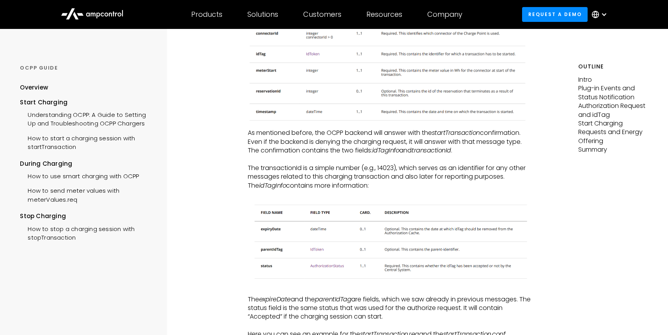
scroll to position [1640, 0]
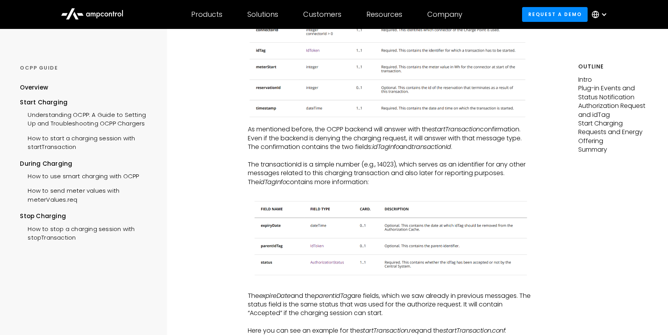
click at [294, 151] on p "As mentioned before, the OCPP backend will answer with the startTransaction con…" at bounding box center [389, 138] width 283 height 26
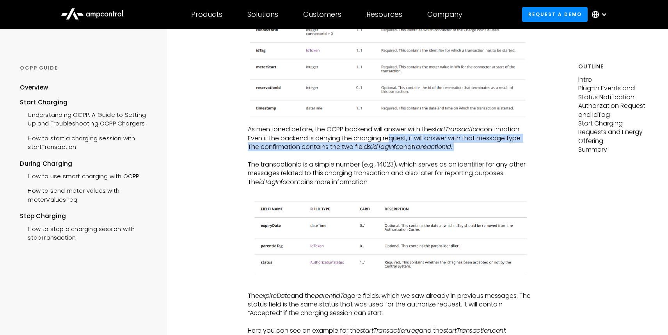
drag, startPoint x: 388, startPoint y: 156, endPoint x: 490, endPoint y: 174, distance: 103.5
click at [490, 160] on p "‍" at bounding box center [389, 155] width 283 height 9
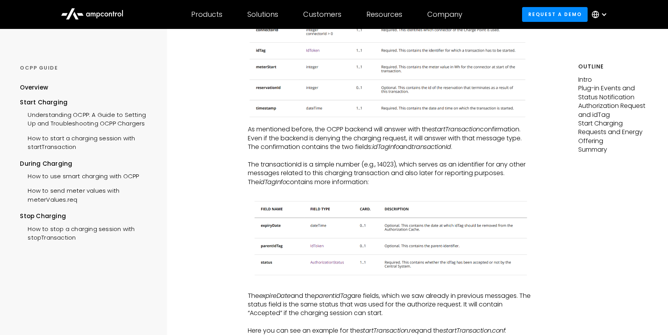
drag, startPoint x: 331, startPoint y: 170, endPoint x: 414, endPoint y: 166, distance: 83.7
click at [414, 151] on p "As mentioned before, the OCPP backend will answer with the startTransaction con…" at bounding box center [389, 138] width 283 height 26
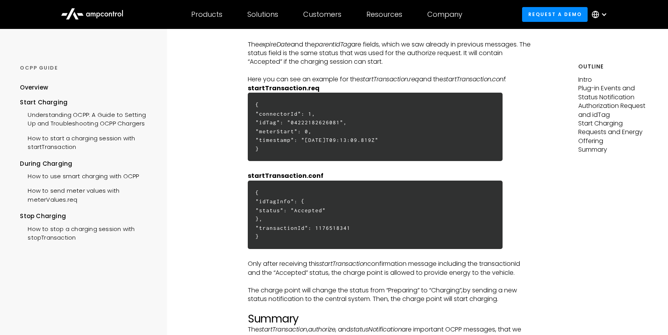
scroll to position [1892, 0]
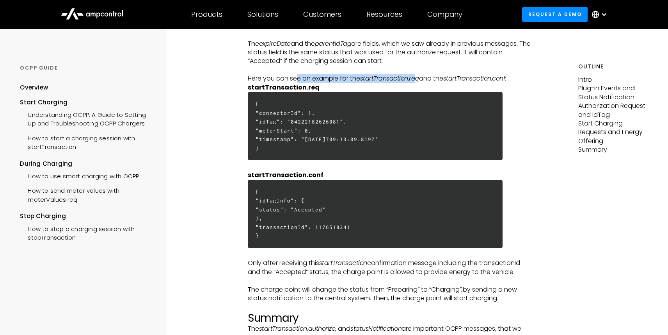
drag, startPoint x: 297, startPoint y: 97, endPoint x: 417, endPoint y: 96, distance: 120.2
click at [417, 83] on p "Here you can see an example for the startTransaction.req and the startTransacti…" at bounding box center [389, 78] width 283 height 9
click at [417, 83] on em "startTransaction.req" at bounding box center [389, 78] width 59 height 9
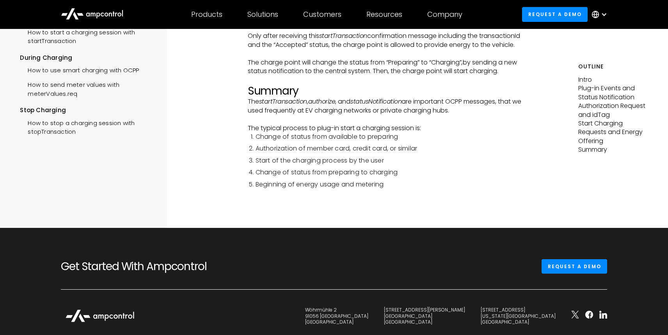
scroll to position [2129, 0]
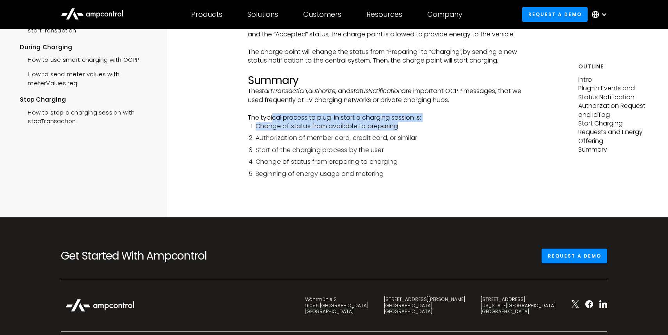
drag, startPoint x: 272, startPoint y: 134, endPoint x: 404, endPoint y: 144, distance: 132.4
click at [404, 130] on li "Change of status from available to preparing" at bounding box center [394, 126] width 276 height 9
drag, startPoint x: 246, startPoint y: 135, endPoint x: 401, endPoint y: 150, distance: 156.0
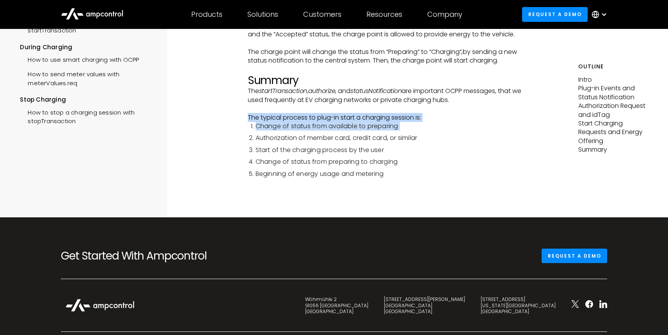
click at [401, 150] on ol "Change of status from available to preparing Authorization of member card, cred…" at bounding box center [389, 150] width 283 height 56
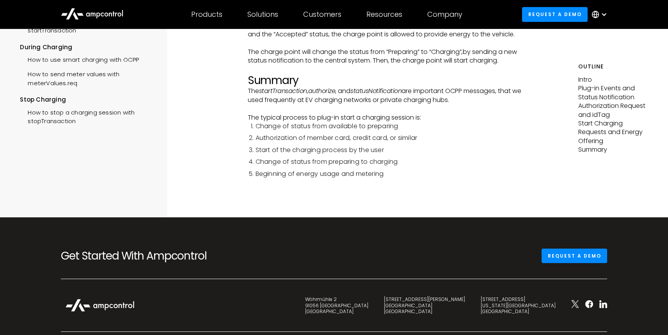
click at [437, 217] on div at bounding box center [389, 197] width 283 height 39
